Goal: Register for event/course

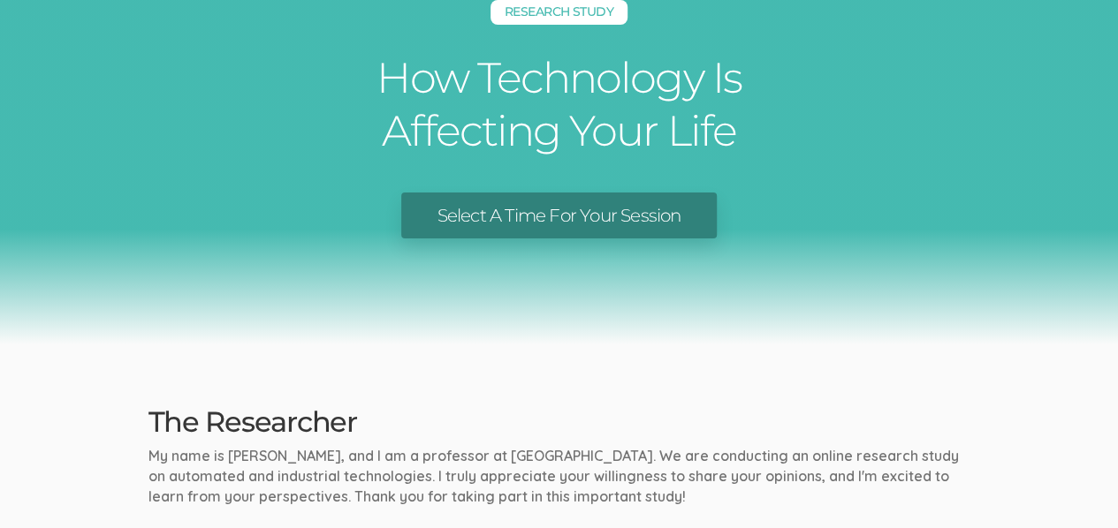
click at [528, 206] on link "Select A Time For Your Session" at bounding box center [558, 216] width 315 height 47
click at [885, 161] on div "Research Study How Technology Is Affecting Your Life Select A Time For Your Ses…" at bounding box center [559, 132] width 1118 height 424
click at [906, 211] on div "Select A Time For Your Session" at bounding box center [558, 216] width 1091 height 47
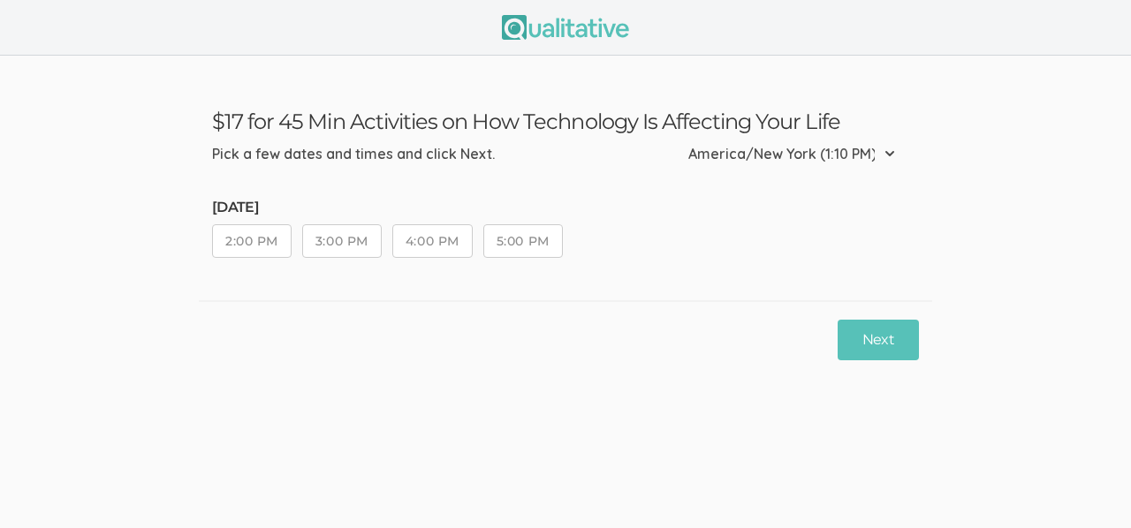
click at [891, 146] on select "Etc/GMT-14 (7:10 AM) Pacific/Kiritimati (7:10 AM) Etc/GMT-13 (6:10 AM) Pacific/…" at bounding box center [796, 153] width 217 height 39
click at [398, 363] on div "Next" at bounding box center [566, 339] width 734 height 79
click at [278, 238] on button "2:00 PM" at bounding box center [252, 241] width 80 height 34
click at [338, 239] on button "3:00 PM" at bounding box center [342, 241] width 80 height 34
click at [420, 244] on button "4:00 PM" at bounding box center [432, 241] width 80 height 34
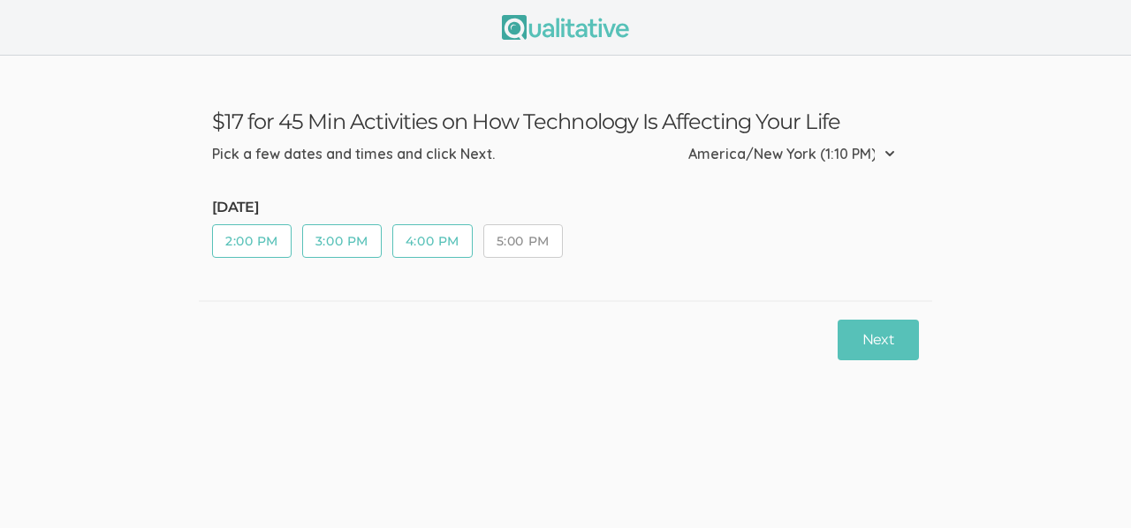
click at [514, 238] on button "5:00 PM" at bounding box center [523, 241] width 80 height 34
click at [861, 346] on button "Next" at bounding box center [878, 341] width 81 height 42
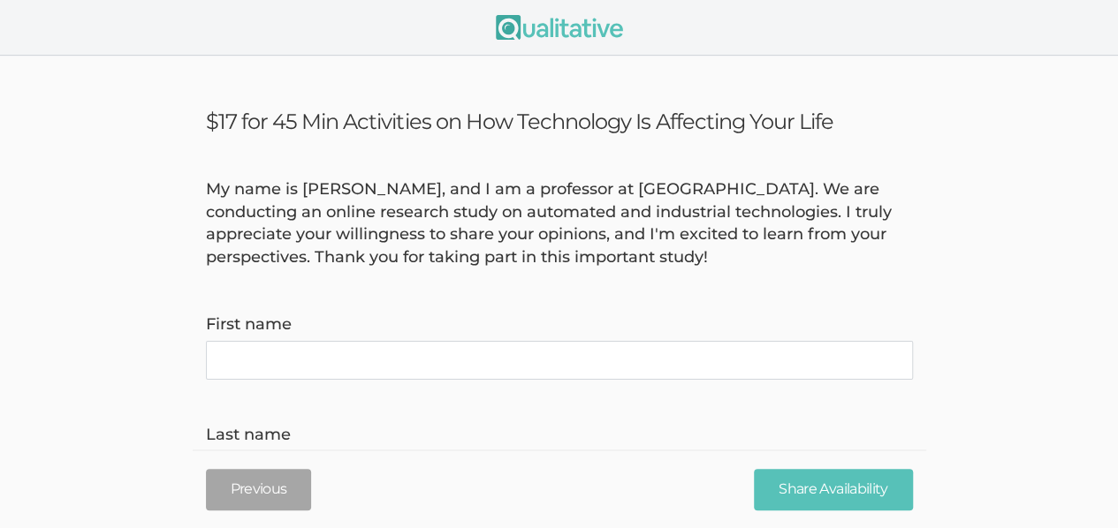
click at [702, 358] on name "First name" at bounding box center [559, 360] width 707 height 39
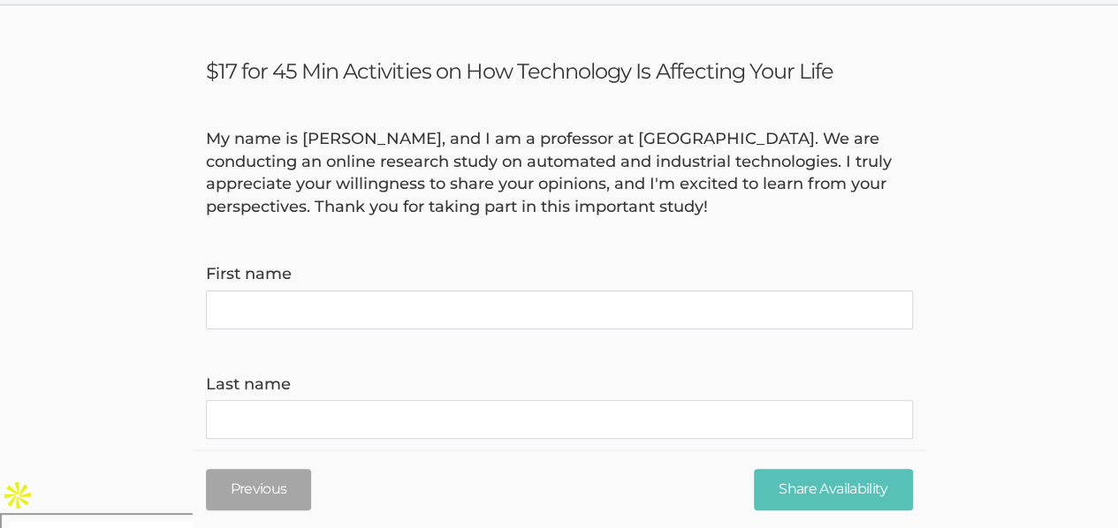
scroll to position [49, 0]
type name "k"
type name "[PERSON_NAME]"
click at [666, 417] on name "Last name" at bounding box center [559, 420] width 707 height 39
type name "S"
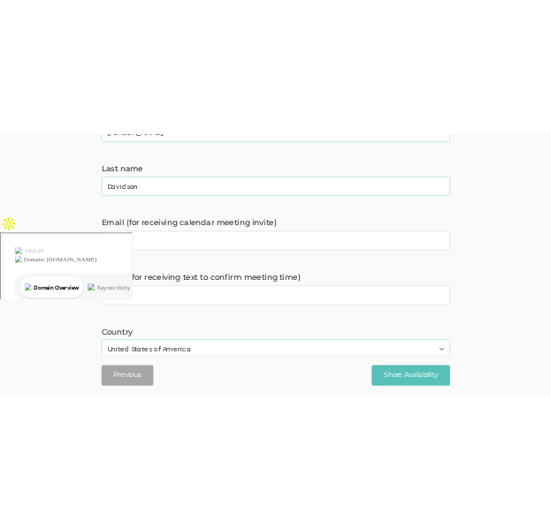
scroll to position [369, 0]
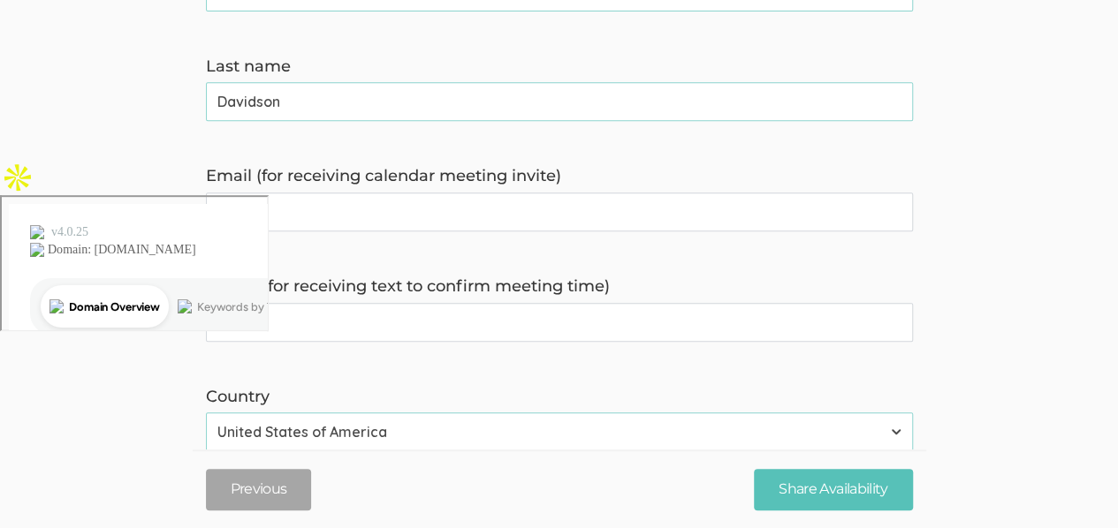
type name "Davidson"
click at [401, 222] on invite\) "Email (for receiving calendar meeting invite)" at bounding box center [559, 212] width 707 height 39
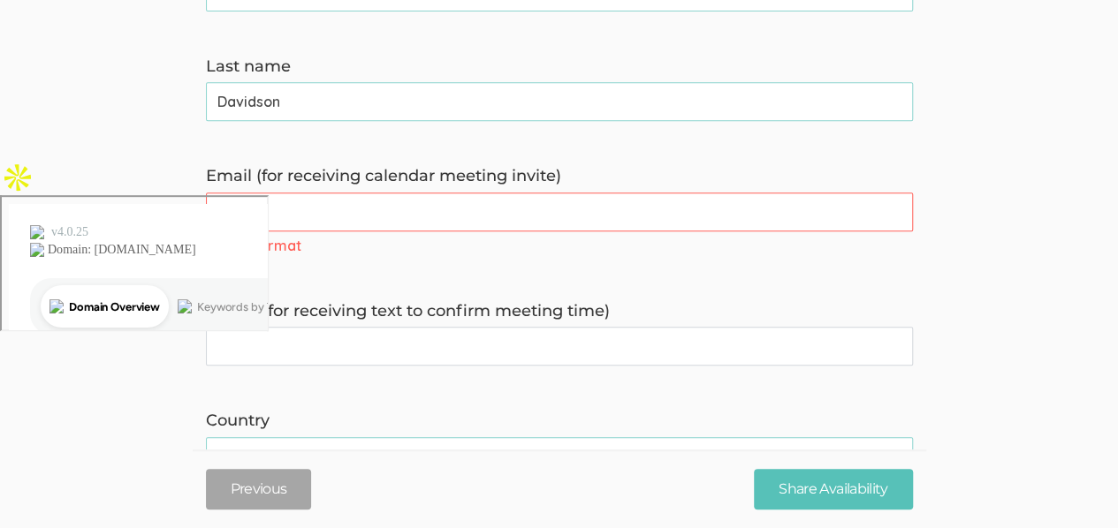
type invite\) "d"
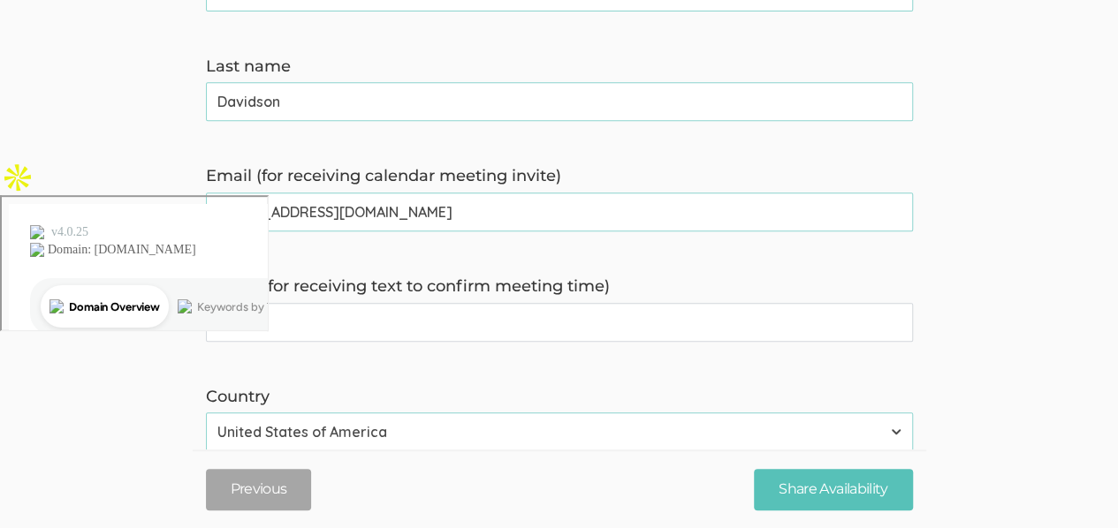
type invite\) "[EMAIL_ADDRESS][DOMAIN_NAME]"
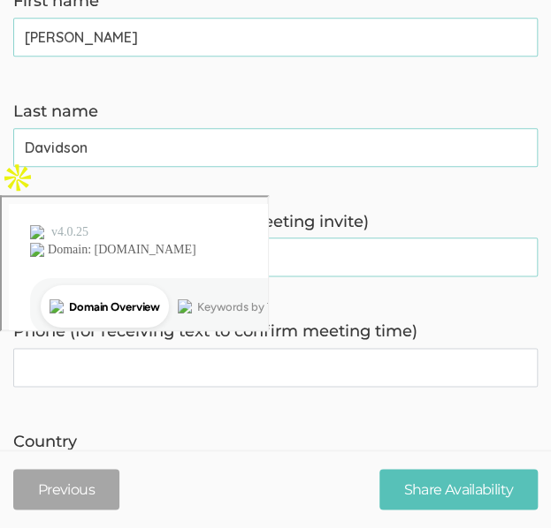
click at [243, 375] on time\) "Phone (for receiving text to confirm meeting time)" at bounding box center [275, 367] width 524 height 39
type time\) "6782697954"
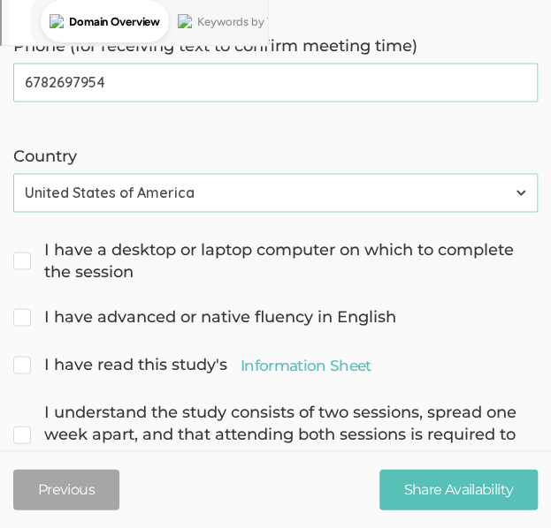
scroll to position [656, 0]
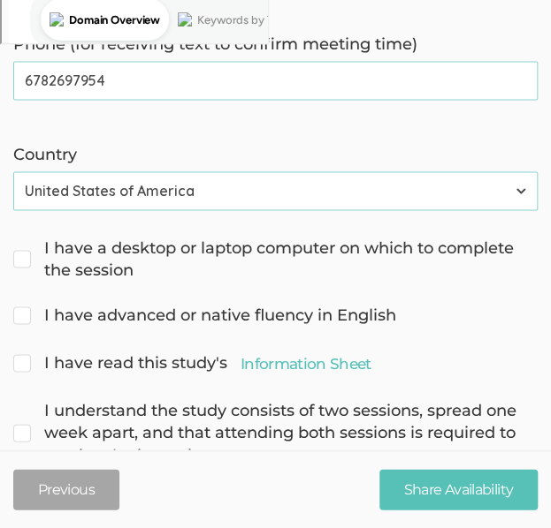
click at [23, 259] on span "I have a desktop or laptop computer on which to complete the session" at bounding box center [275, 259] width 524 height 45
click at [23, 252] on input "I have a desktop or laptop computer on which to complete the session" at bounding box center [18, 245] width 11 height 11
checkbox input "true"
click at [24, 308] on input "I have advanced or native fluency in English" at bounding box center [18, 313] width 11 height 11
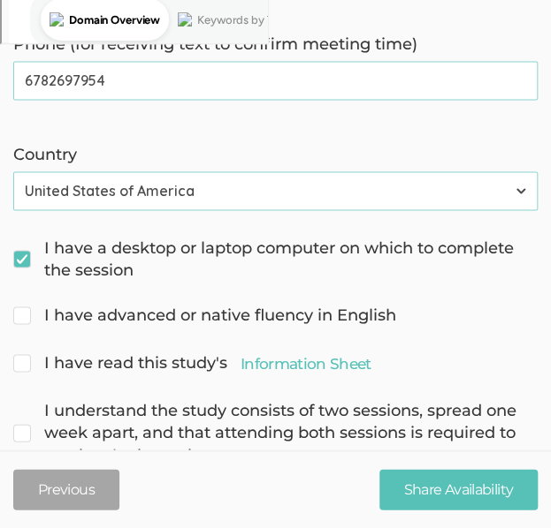
checkbox input "true"
click at [27, 374] on span "I have read this study's Information Sheet" at bounding box center [191, 363] width 357 height 23
click at [25, 367] on input "I have read this study's Information Sheet" at bounding box center [18, 360] width 11 height 11
checkbox input "true"
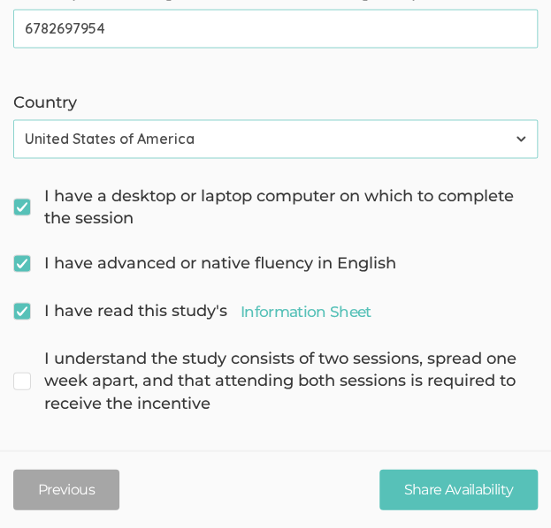
scroll to position [711, 0]
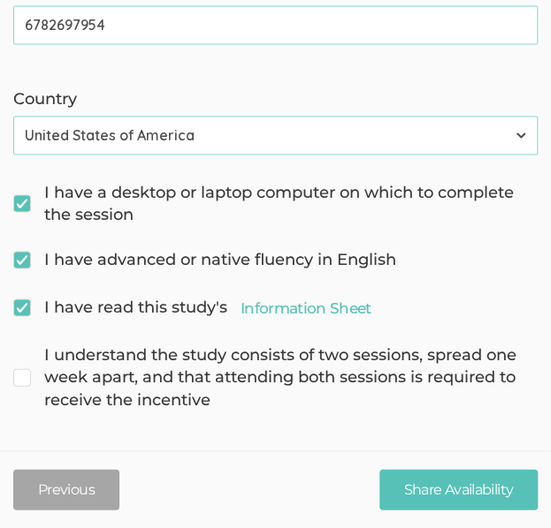
click at [18, 373] on span "I understand the study consists of two sessions, spread one week apart, and tha…" at bounding box center [275, 378] width 524 height 68
click at [18, 359] on input "I understand the study consists of two sessions, spread one week apart, and tha…" at bounding box center [18, 352] width 11 height 11
checkbox input "true"
click at [247, 308] on link "Information Sheet" at bounding box center [305, 307] width 130 height 21
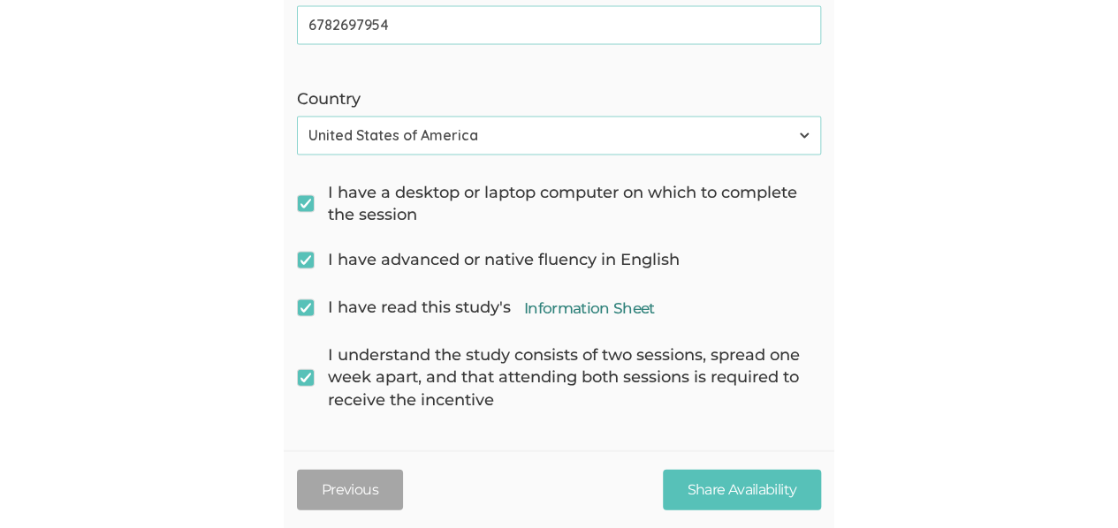
scroll to position [627, 0]
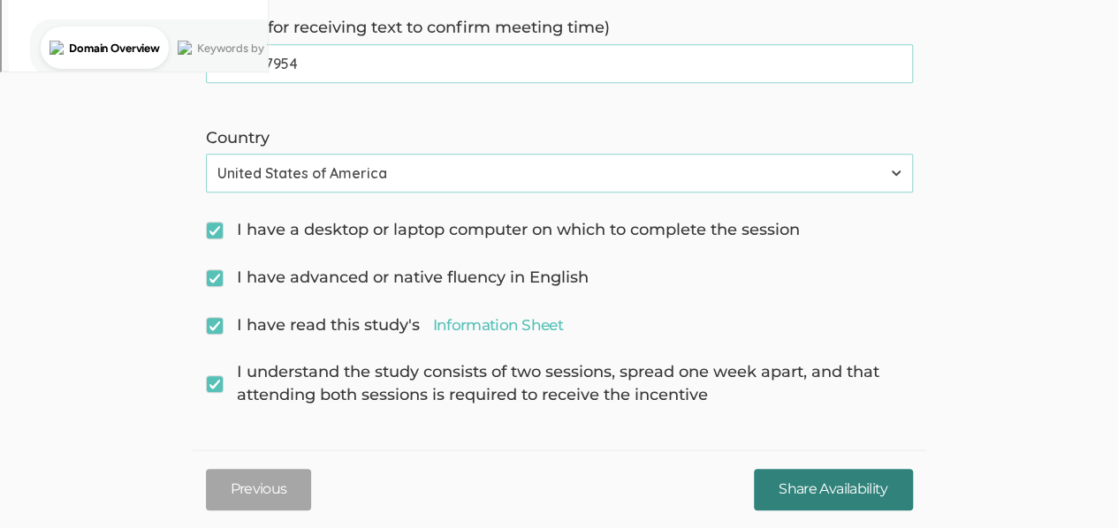
click at [813, 487] on input "Share Availability" at bounding box center [833, 490] width 158 height 42
